Goal: Task Accomplishment & Management: Manage account settings

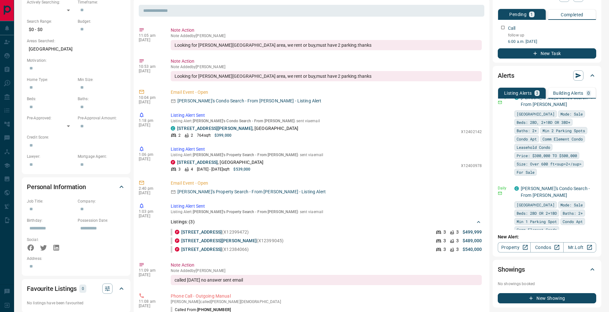
scroll to position [41, 0]
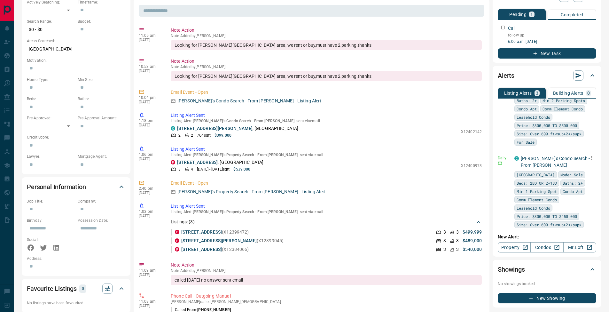
click at [589, 161] on button "button" at bounding box center [592, 157] width 9 height 9
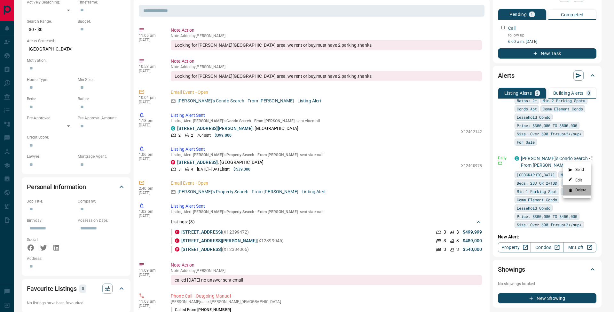
click at [585, 191] on li "Delete" at bounding box center [577, 190] width 28 height 10
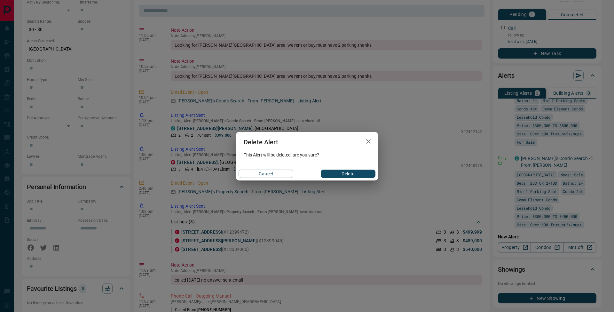
click at [363, 176] on button "Delete" at bounding box center [348, 174] width 55 height 8
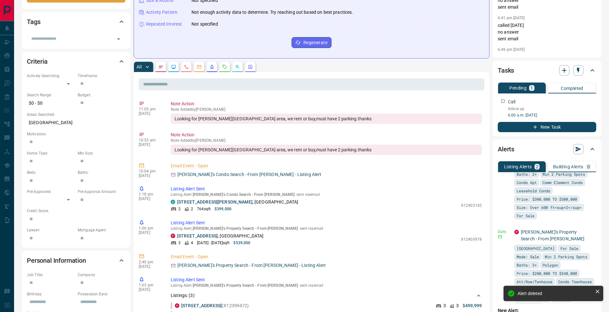
scroll to position [0, 0]
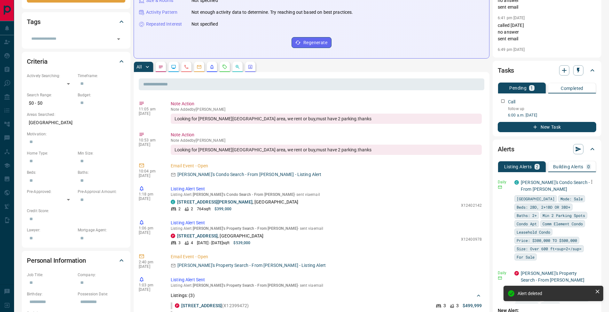
click at [589, 181] on icon "button" at bounding box center [592, 182] width 6 height 6
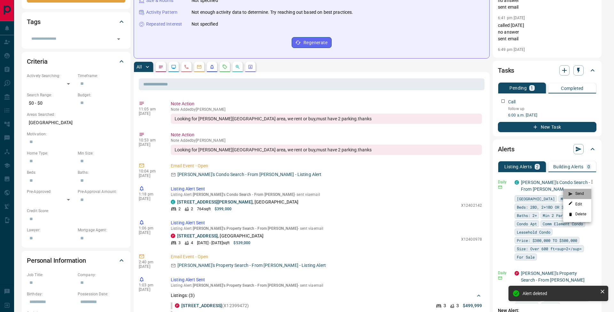
click at [587, 190] on li "Send" at bounding box center [577, 194] width 28 height 10
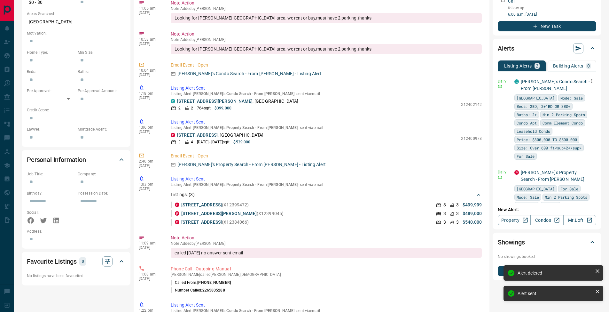
scroll to position [47, 0]
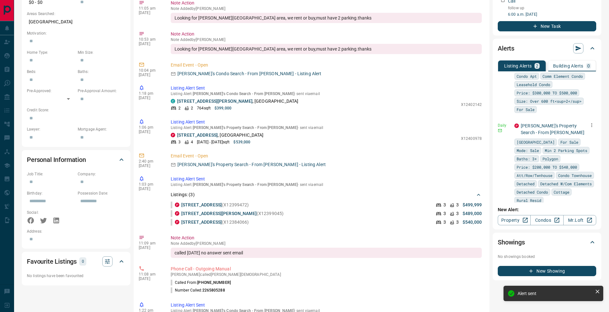
click at [589, 127] on icon "button" at bounding box center [592, 125] width 6 height 6
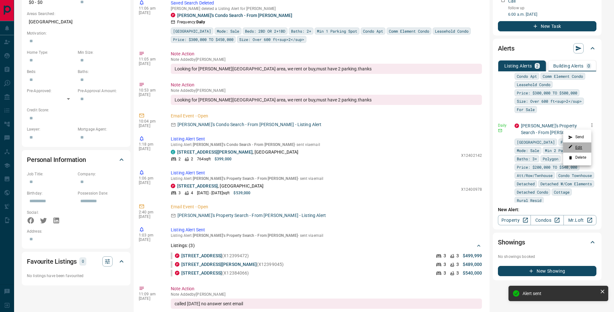
click at [582, 146] on link "Edit" at bounding box center [576, 147] width 14 height 6
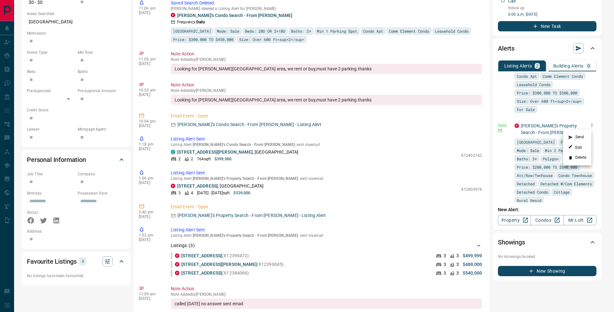
click at [492, 58] on div at bounding box center [307, 156] width 614 height 312
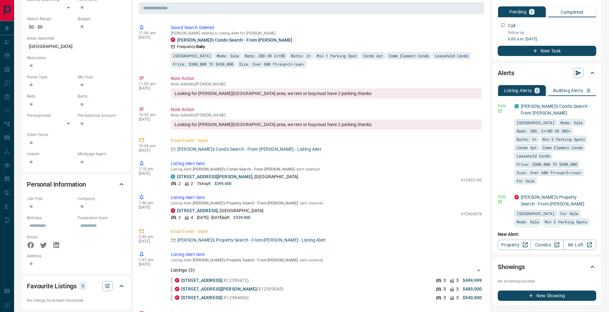
scroll to position [0, 0]
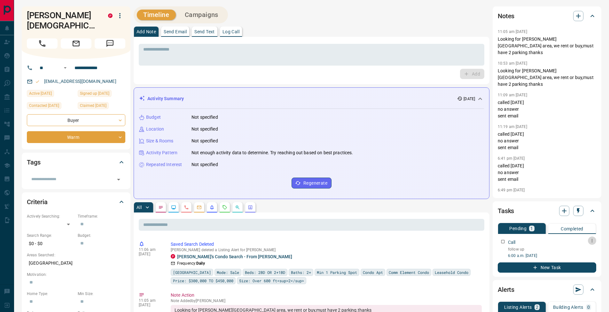
click at [593, 239] on icon "button" at bounding box center [592, 240] width 5 height 5
click at [590, 249] on li "Edit" at bounding box center [582, 253] width 28 height 10
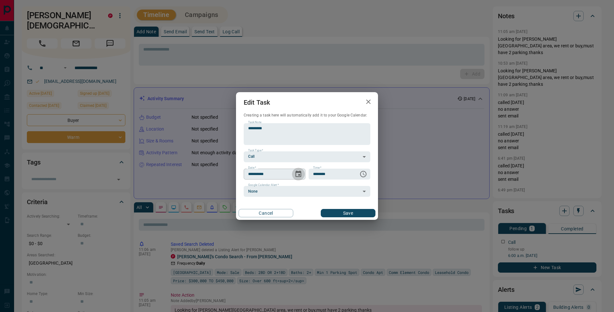
click at [296, 173] on icon "Choose date, selected date is Sep 25, 2025" at bounding box center [299, 174] width 8 height 8
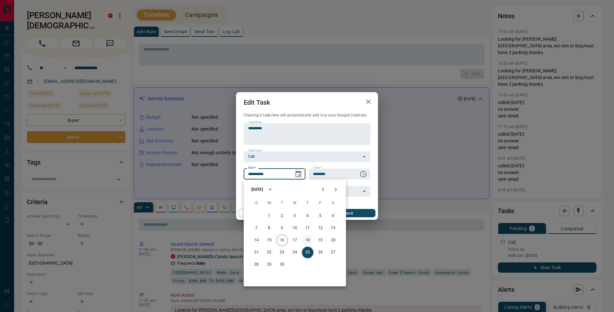
click at [310, 240] on button "18" at bounding box center [308, 241] width 12 height 12
type input "**********"
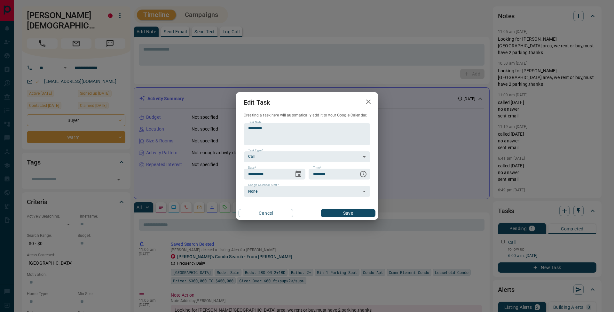
click at [357, 216] on button "Save" at bounding box center [348, 213] width 55 height 8
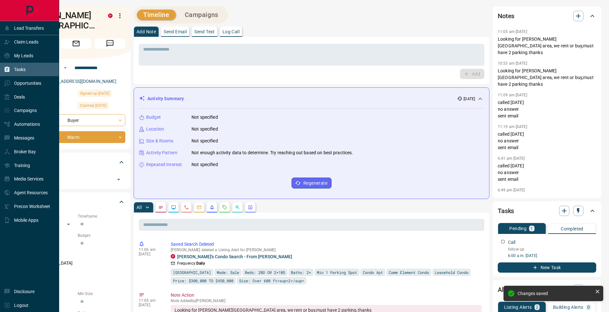
click at [10, 69] on div "Tasks" at bounding box center [15, 69] width 22 height 11
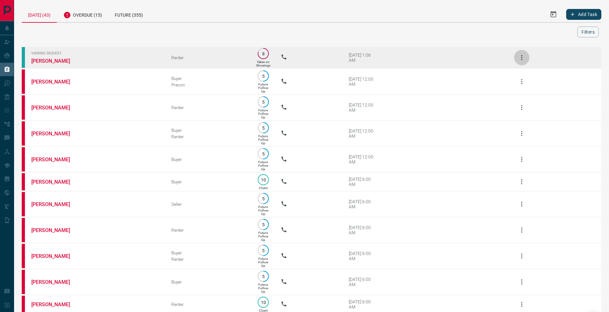
click at [526, 59] on icon "button" at bounding box center [522, 58] width 8 height 8
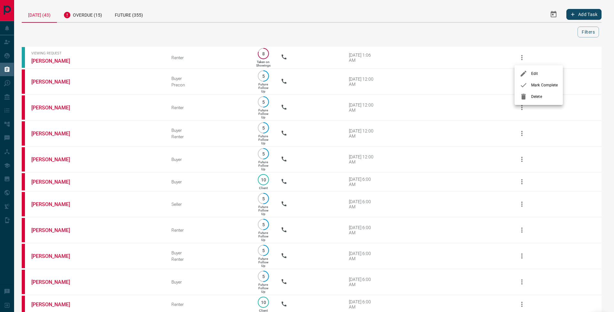
click at [530, 83] on div at bounding box center [526, 85] width 12 height 8
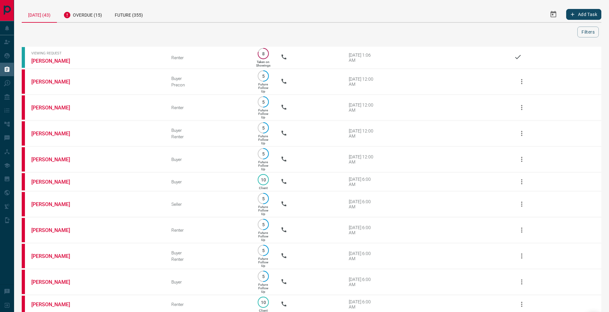
click at [469, 16] on div "Add Task" at bounding box center [515, 14] width 174 height 16
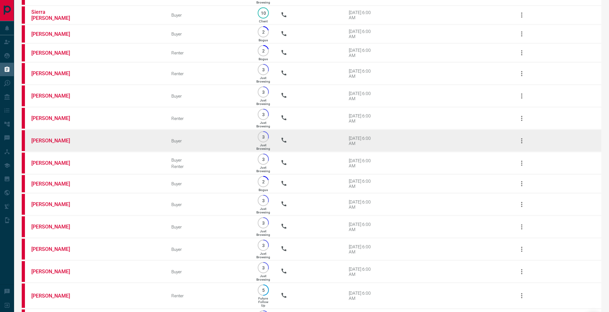
scroll to position [785, 0]
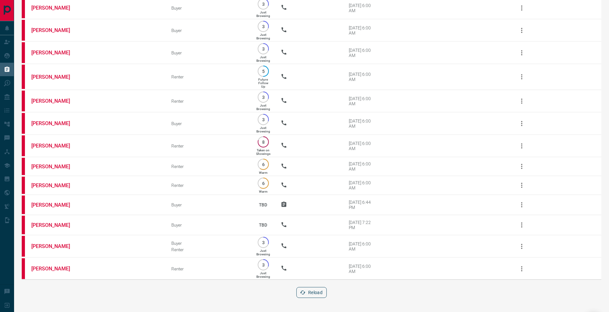
click at [310, 292] on button "Reload" at bounding box center [312, 292] width 30 height 11
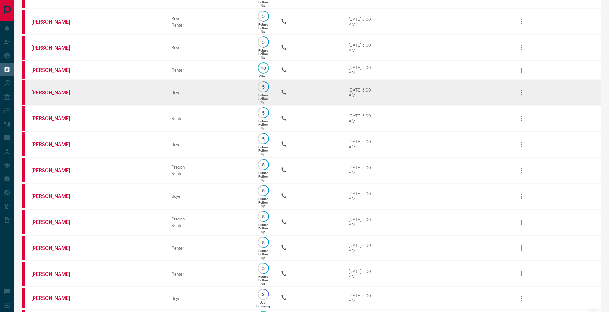
scroll to position [0, 0]
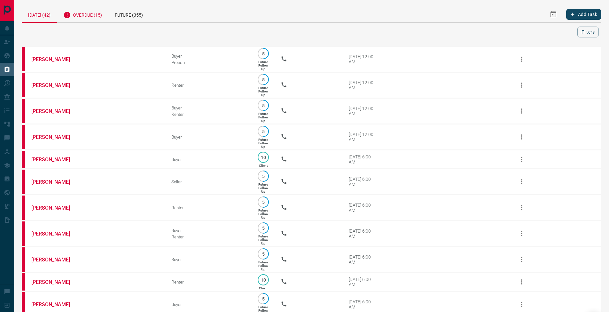
click at [89, 16] on div "Overdue (15)" at bounding box center [83, 14] width 52 height 16
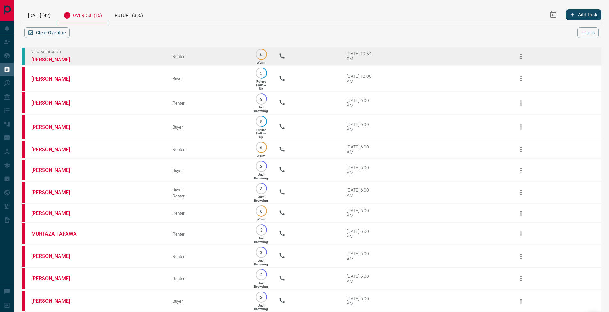
click at [522, 55] on icon "button" at bounding box center [521, 56] width 1 height 5
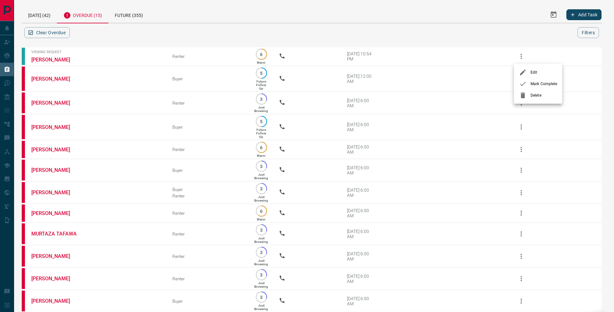
click at [527, 81] on div at bounding box center [525, 84] width 12 height 8
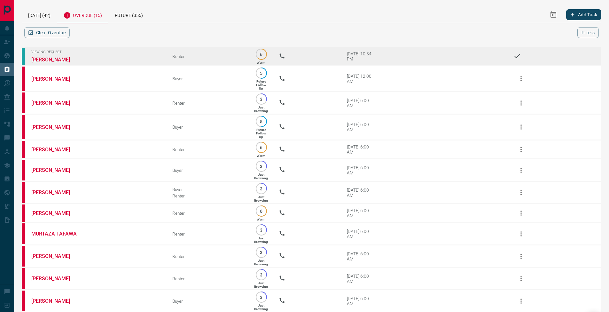
click at [55, 59] on link "[PERSON_NAME]" at bounding box center [55, 60] width 48 height 6
